Goal: Task Accomplishment & Management: Complete application form

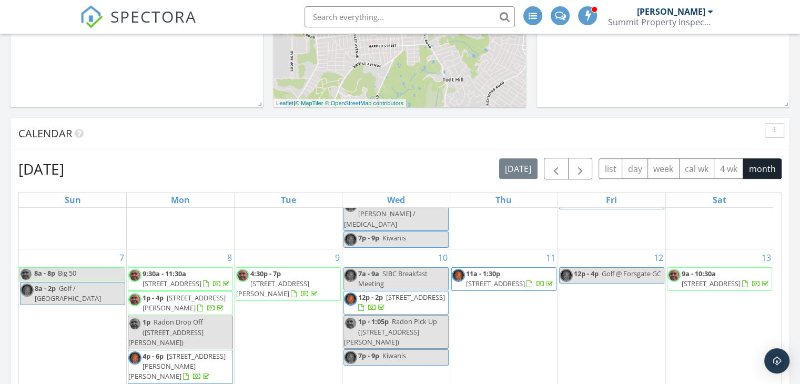
scroll to position [368, 0]
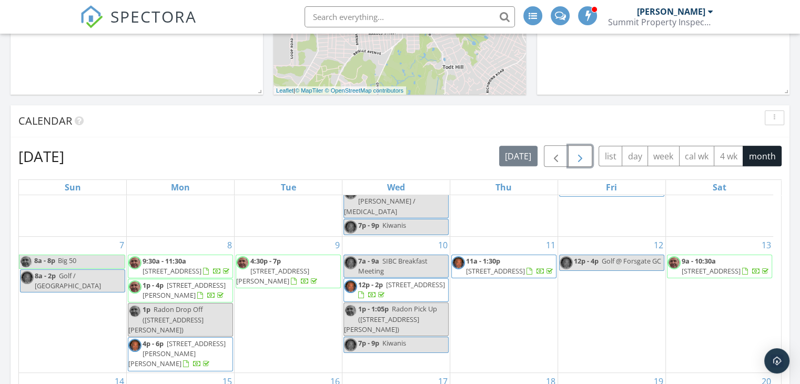
click at [579, 158] on span "button" at bounding box center [580, 156] width 13 height 13
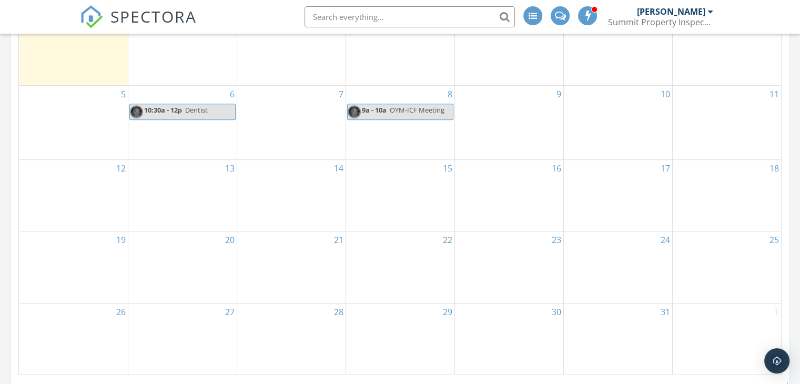
scroll to position [631, 0]
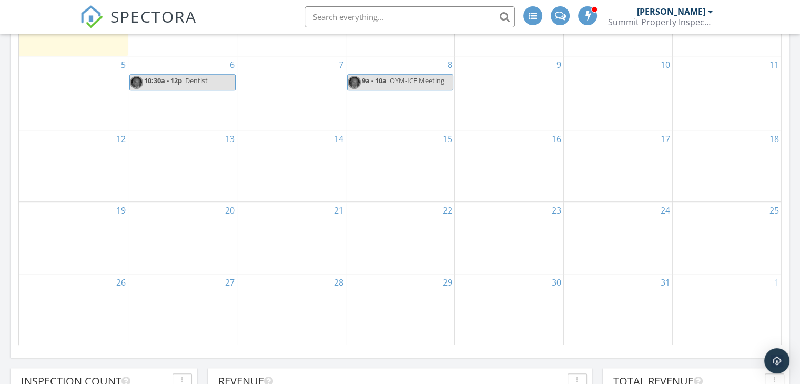
click at [102, 242] on div "19" at bounding box center [73, 238] width 109 height 72
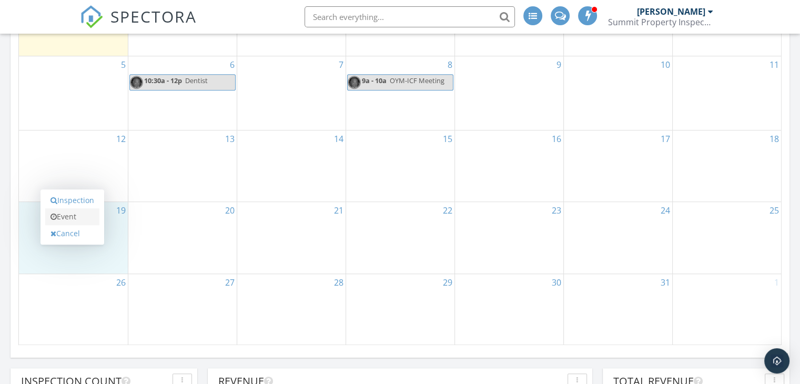
click at [72, 219] on link "Event" at bounding box center [72, 216] width 54 height 17
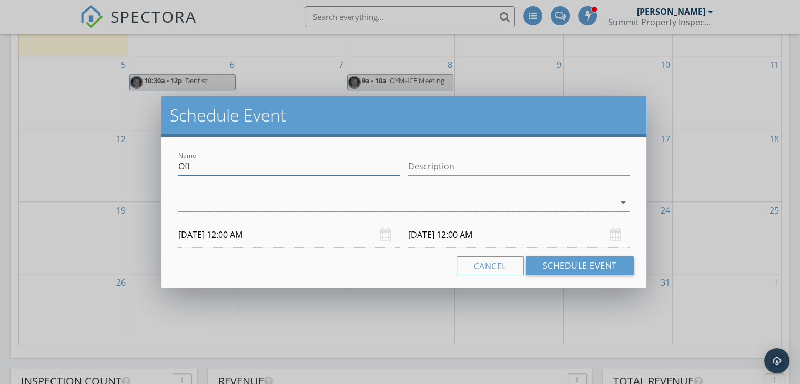
click at [209, 166] on input "Off" at bounding box center [288, 166] width 221 height 17
type input "O"
type input "[US_STATE] Trip"
click at [396, 205] on div at bounding box center [396, 202] width 437 height 17
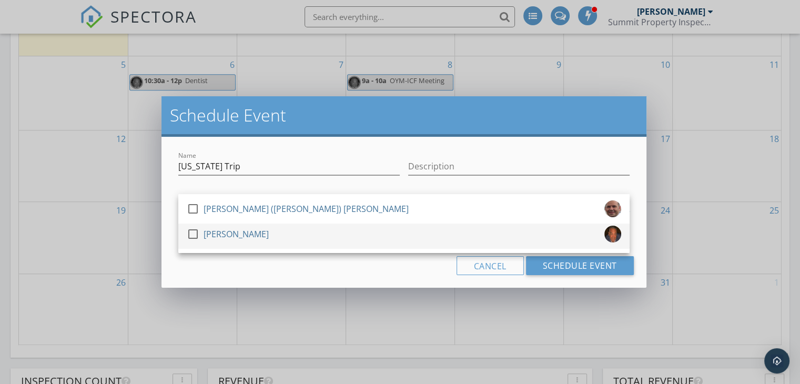
click at [195, 234] on div at bounding box center [193, 234] width 18 height 18
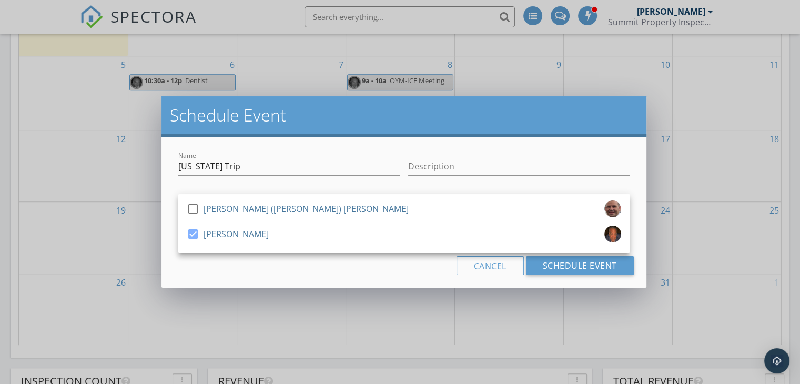
click at [208, 260] on div "Cancel Schedule Event" at bounding box center [404, 265] width 460 height 19
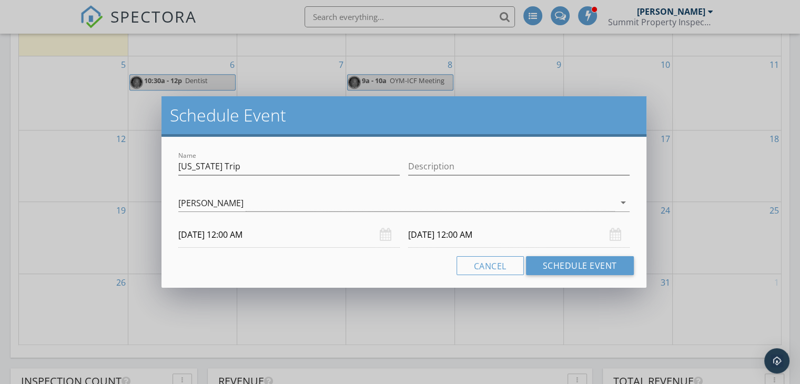
click at [450, 236] on input "[DATE] 12:00 AM" at bounding box center [518, 235] width 221 height 26
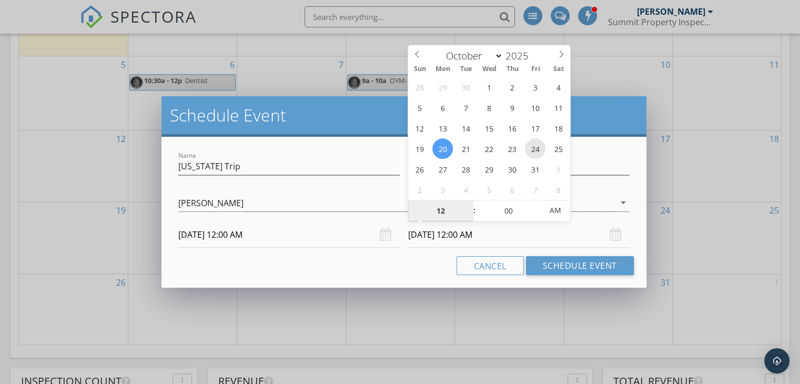
type input "[DATE] 12:00 AM"
type input "01"
type input "[DATE] 1:00 AM"
click at [470, 204] on span at bounding box center [468, 205] width 7 height 11
type input "02"
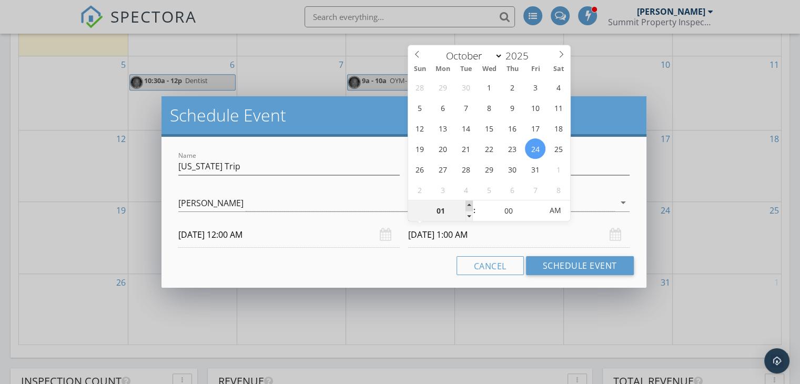
type input "[DATE] 2:00 AM"
click at [470, 204] on span at bounding box center [468, 205] width 7 height 11
type input "03"
type input "[DATE] 3:00 AM"
click at [470, 204] on span at bounding box center [468, 205] width 7 height 11
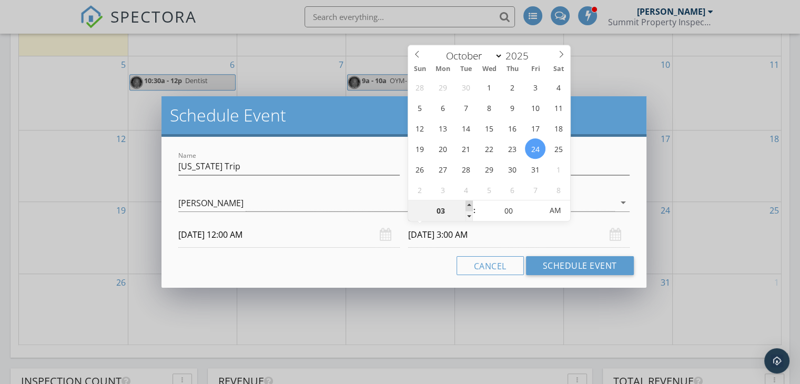
type input "04"
type input "[DATE] 4:00 AM"
click at [470, 204] on span at bounding box center [468, 205] width 7 height 11
type input "05"
type input "[DATE] 5:00 AM"
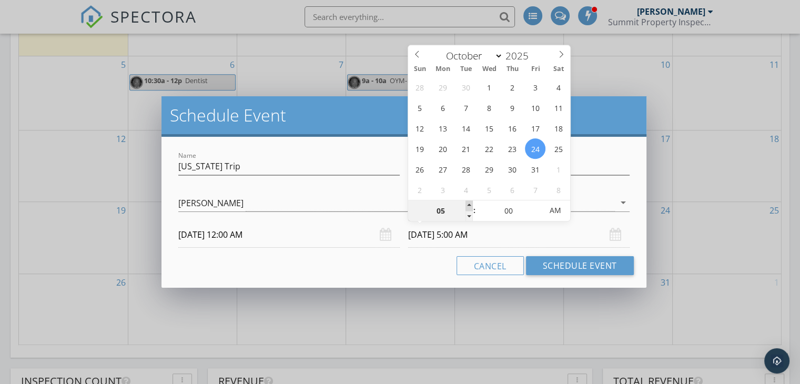
click at [470, 204] on span at bounding box center [468, 205] width 7 height 11
type input "06"
type input "[DATE] 6:00 AM"
click at [470, 204] on span at bounding box center [468, 205] width 7 height 11
type input "07"
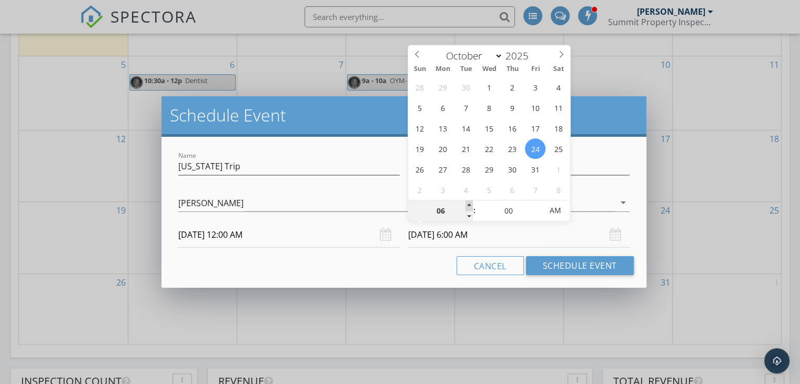
type input "[DATE] 7:00 AM"
click at [470, 204] on span at bounding box center [468, 205] width 7 height 11
type input "08"
type input "[DATE] 8:00 AM"
click at [470, 204] on span at bounding box center [468, 205] width 7 height 11
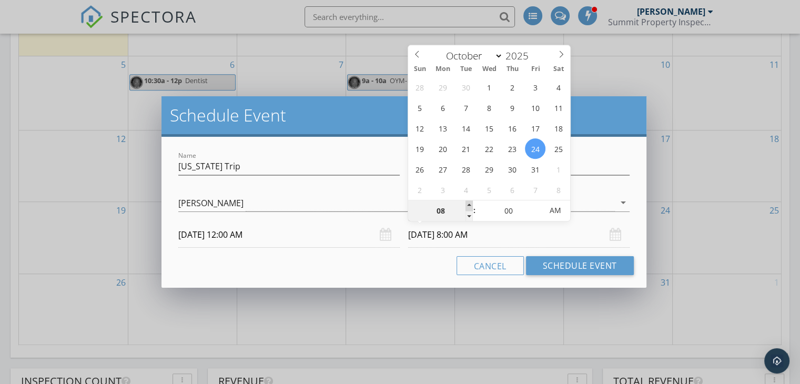
type input "09"
type input "[DATE] 9:00 AM"
click at [470, 204] on span at bounding box center [468, 205] width 7 height 11
type input "10"
type input "[DATE] 10:00 AM"
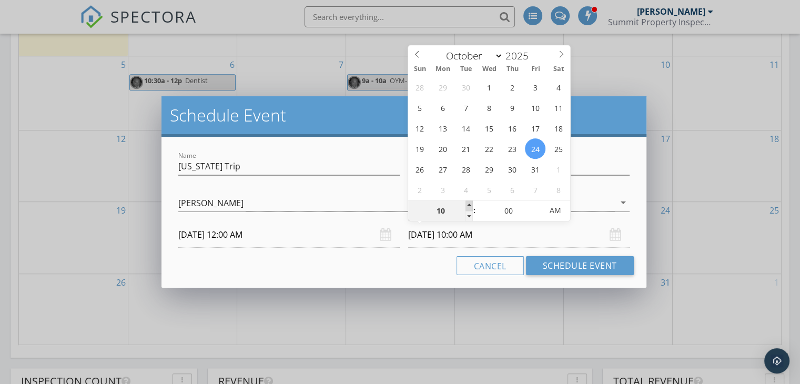
click at [470, 204] on span at bounding box center [468, 205] width 7 height 11
type input "11"
type input "[DATE] 11:00 AM"
click at [470, 204] on span at bounding box center [468, 205] width 7 height 11
type input "12"
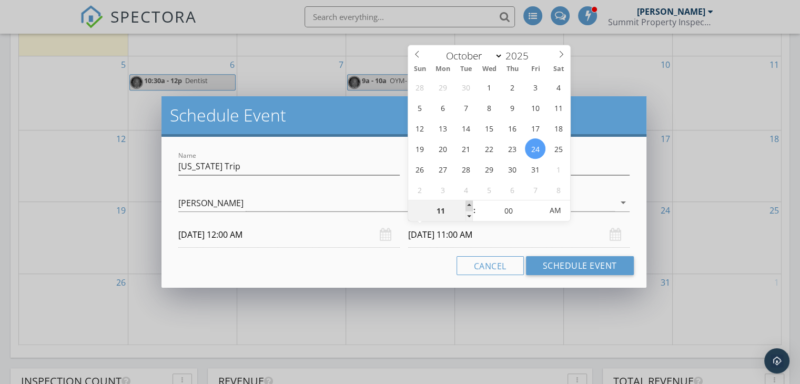
type input "[DATE] 12:00 PM"
click at [470, 204] on span at bounding box center [468, 205] width 7 height 11
type input "01"
type input "[DATE] 1:00 PM"
click at [470, 204] on span at bounding box center [468, 205] width 7 height 11
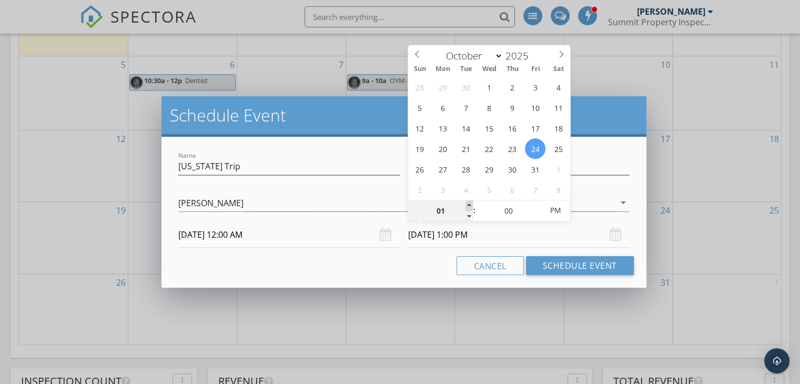
type input "02"
type input "[DATE] 2:00 PM"
click at [470, 204] on span at bounding box center [468, 205] width 7 height 11
type input "03"
type input "[DATE] 3:00 PM"
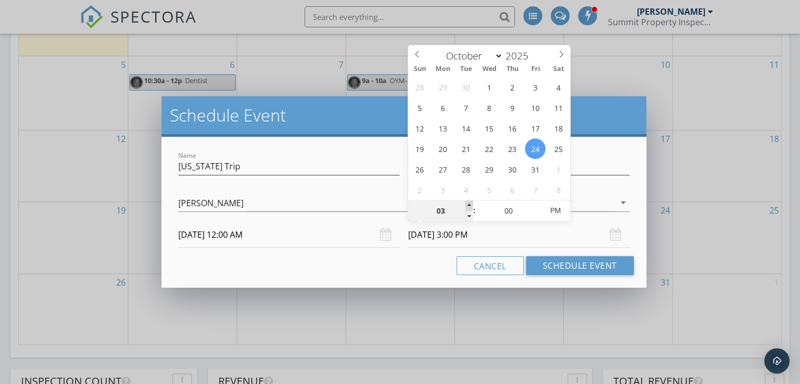
click at [470, 204] on span at bounding box center [468, 205] width 7 height 11
type input "04"
type input "[DATE] 4:00 PM"
click at [470, 204] on span at bounding box center [468, 205] width 7 height 11
type input "05"
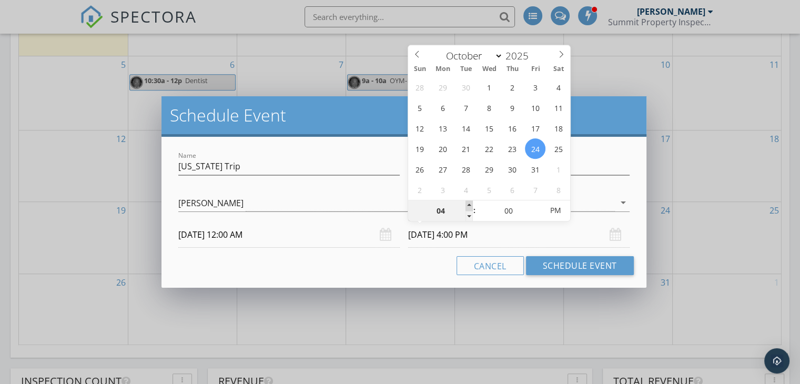
type input "[DATE] 5:00 PM"
click at [470, 204] on span at bounding box center [468, 205] width 7 height 11
type input "06"
type input "[DATE] 6:00 PM"
click at [470, 204] on span at bounding box center [468, 205] width 7 height 11
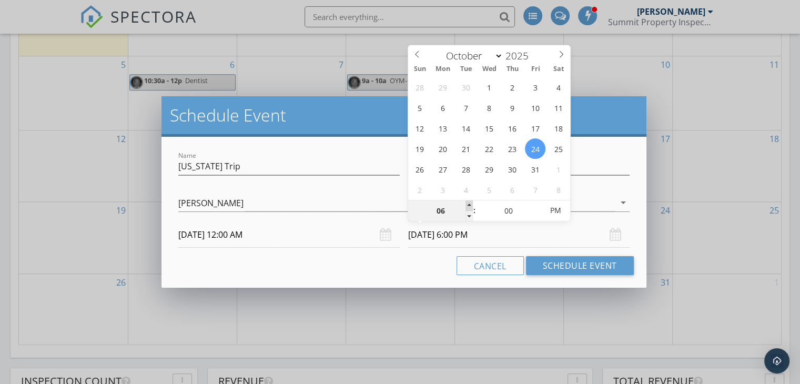
type input "07"
type input "[DATE] 7:00 PM"
click at [470, 204] on span at bounding box center [468, 205] width 7 height 11
type input "08"
type input "[DATE] 8:00 PM"
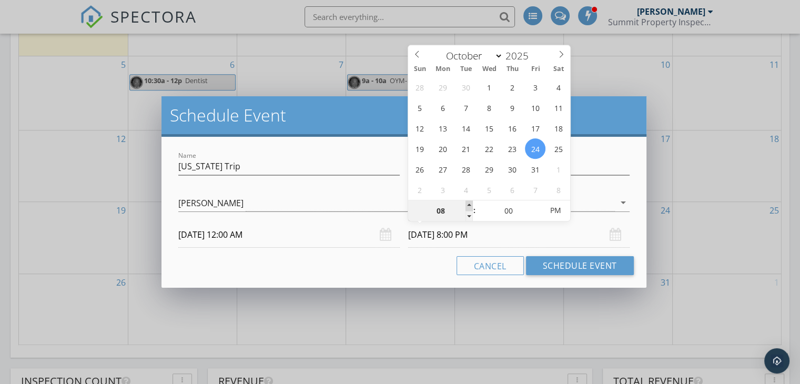
click at [470, 204] on span at bounding box center [468, 205] width 7 height 11
type input "09"
type input "[DATE] 9:00 PM"
click at [470, 204] on span at bounding box center [468, 205] width 7 height 11
type input "10"
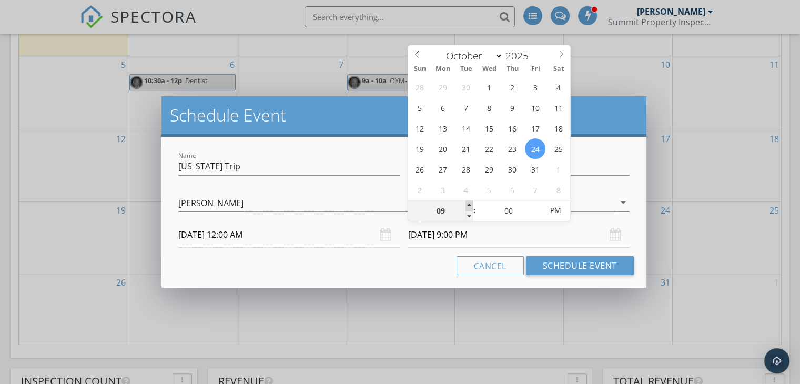
type input "[DATE] 10:00 PM"
click at [470, 204] on span at bounding box center [468, 205] width 7 height 11
type input "11"
type input "[DATE] 11:00 PM"
click at [470, 204] on span at bounding box center [468, 205] width 7 height 11
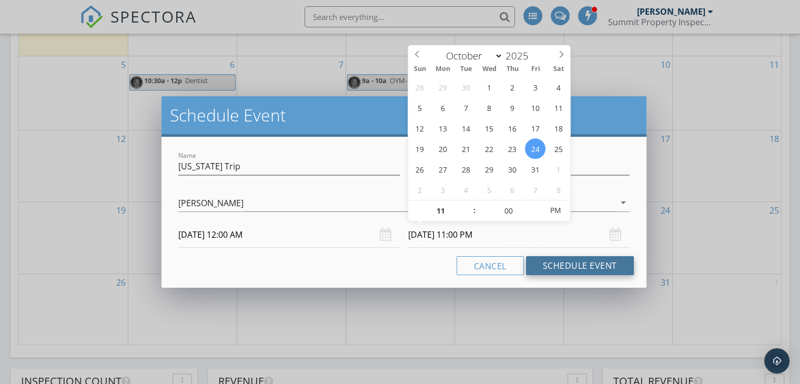
click at [576, 264] on button "Schedule Event" at bounding box center [580, 265] width 108 height 19
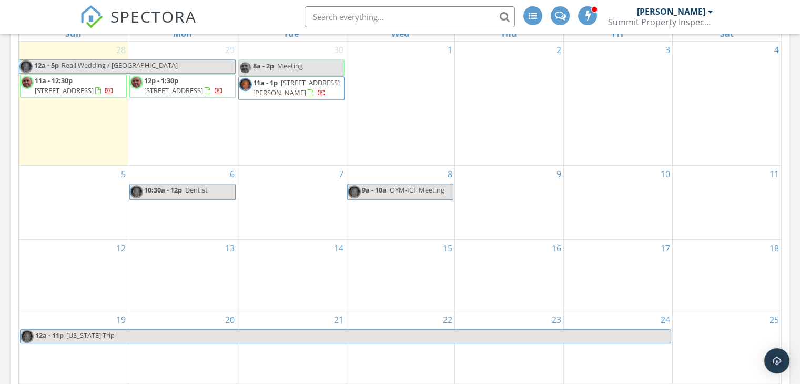
scroll to position [579, 0]
